Goal: Transaction & Acquisition: Purchase product/service

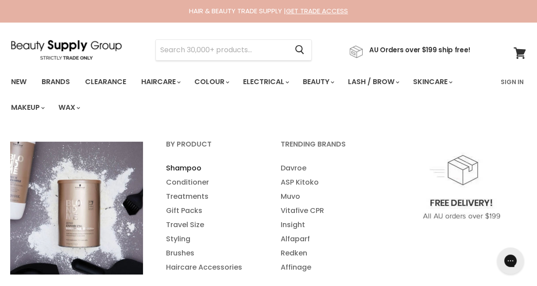
click at [180, 167] on link "Shampoo" at bounding box center [211, 168] width 113 height 14
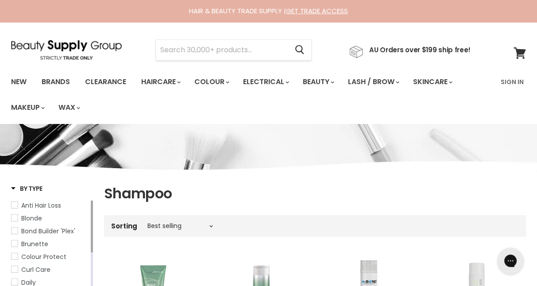
drag, startPoint x: 539, startPoint y: 33, endPoint x: 502, endPoint y: 2, distance: 47.7
click at [536, 0] on html "Skip to content HAIR & BEAUTY TRADE SUPPLY | GET TRADE ACCESS HAIR & BEAUTY TRA…" at bounding box center [268, 143] width 537 height 286
click at [192, 54] on input "Search" at bounding box center [222, 50] width 132 height 20
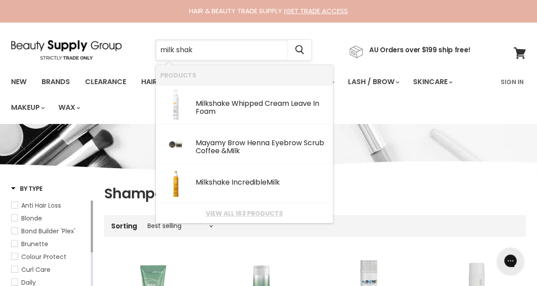
type input "milk shake"
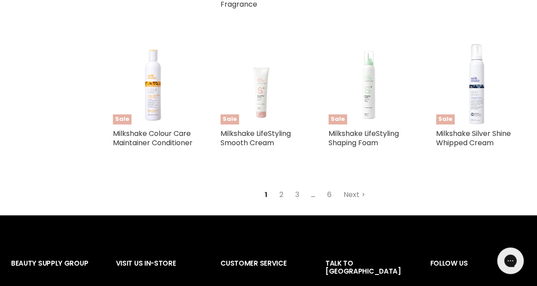
scroll to position [939, 0]
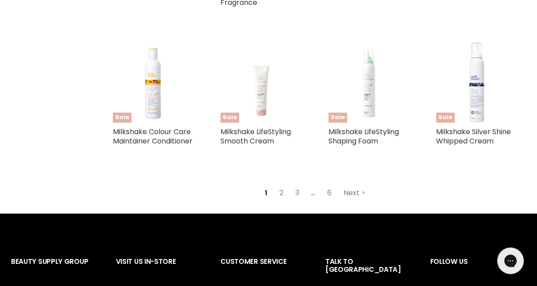
click at [354, 185] on link "Next" at bounding box center [353, 193] width 31 height 16
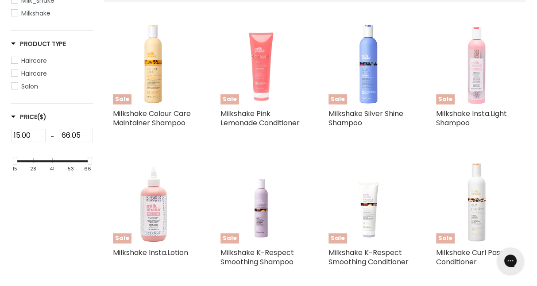
scroll to position [209, 0]
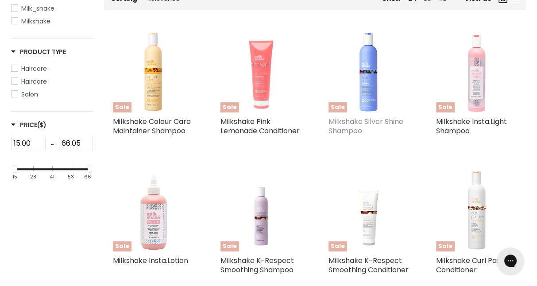
click at [347, 123] on link "Milkshake Silver Shine Shampoo" at bounding box center [365, 125] width 75 height 19
